Goal: Task Accomplishment & Management: Use online tool/utility

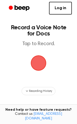
click at [42, 59] on span "button" at bounding box center [38, 63] width 14 height 14
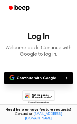
click at [42, 80] on button "Continue with Google" at bounding box center [38, 78] width 68 height 12
click at [42, 78] on button "Continue with Google" at bounding box center [38, 78] width 68 height 12
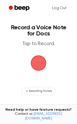
click at [31, 63] on span "button" at bounding box center [38, 63] width 14 height 14
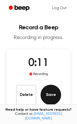
click at [46, 91] on button "Save" at bounding box center [50, 95] width 20 height 20
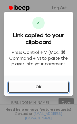
click at [54, 87] on button "OK" at bounding box center [38, 87] width 60 height 11
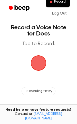
click at [36, 67] on span "button" at bounding box center [38, 63] width 20 height 20
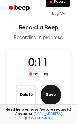
click at [49, 88] on button "Save" at bounding box center [50, 95] width 20 height 20
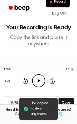
click at [38, 81] on icon at bounding box center [38, 80] width 3 height 3
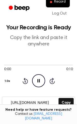
click at [33, 78] on icon "Pause Audio" at bounding box center [38, 80] width 13 height 13
click at [34, 78] on icon "Play Audio" at bounding box center [38, 80] width 13 height 13
click at [48, 82] on div "Rewind 5 seconds Pause Audio Skip 5 seconds" at bounding box center [38, 80] width 32 height 13
click at [49, 81] on icon at bounding box center [51, 81] width 5 height 6
click at [51, 82] on icon "Skip 5 seconds" at bounding box center [52, 81] width 6 height 7
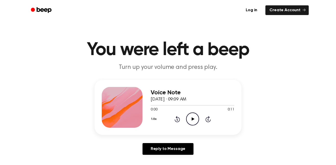
click at [191, 113] on circle at bounding box center [193, 119] width 13 height 13
click at [188, 115] on circle at bounding box center [193, 119] width 13 height 13
click at [196, 123] on icon "Play Audio" at bounding box center [192, 119] width 13 height 13
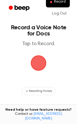
click at [31, 58] on span "button" at bounding box center [38, 63] width 14 height 14
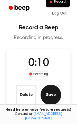
click at [50, 99] on button "Save" at bounding box center [50, 95] width 20 height 20
